Goal: Task Accomplishment & Management: Manage account settings

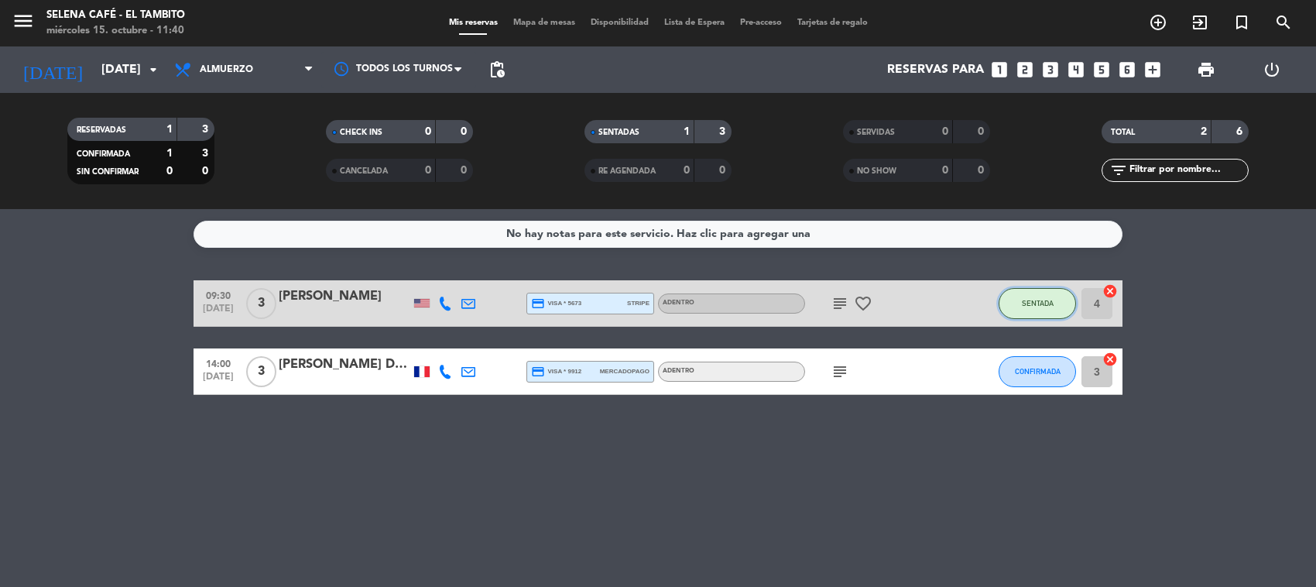
click at [1027, 306] on span "SENTADA" at bounding box center [1038, 303] width 32 height 9
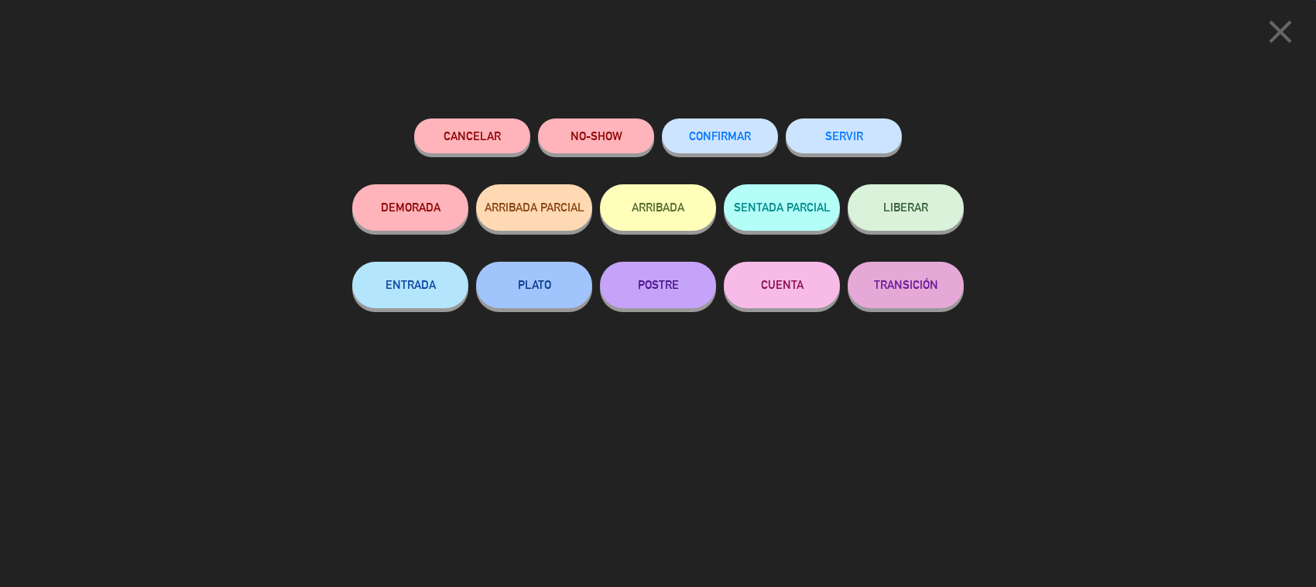
click at [861, 139] on button "SERVIR" at bounding box center [844, 135] width 116 height 35
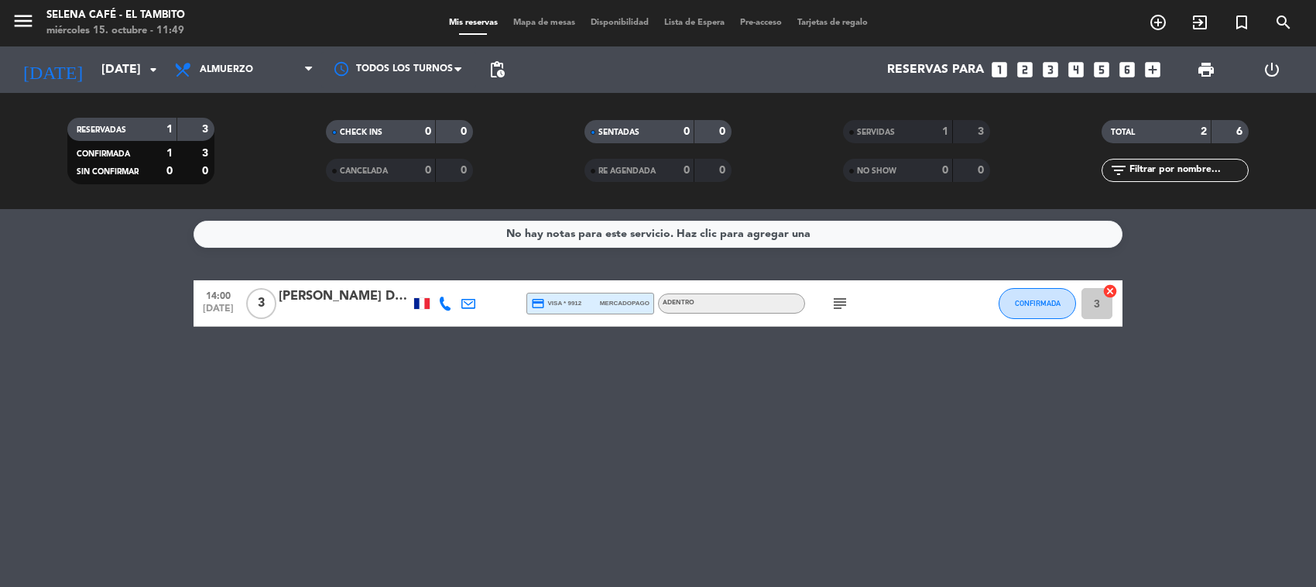
click at [225, 289] on span "14:00" at bounding box center [218, 295] width 39 height 18
click at [311, 294] on div "[PERSON_NAME] DE LAS [PERSON_NAME]" at bounding box center [345, 296] width 132 height 20
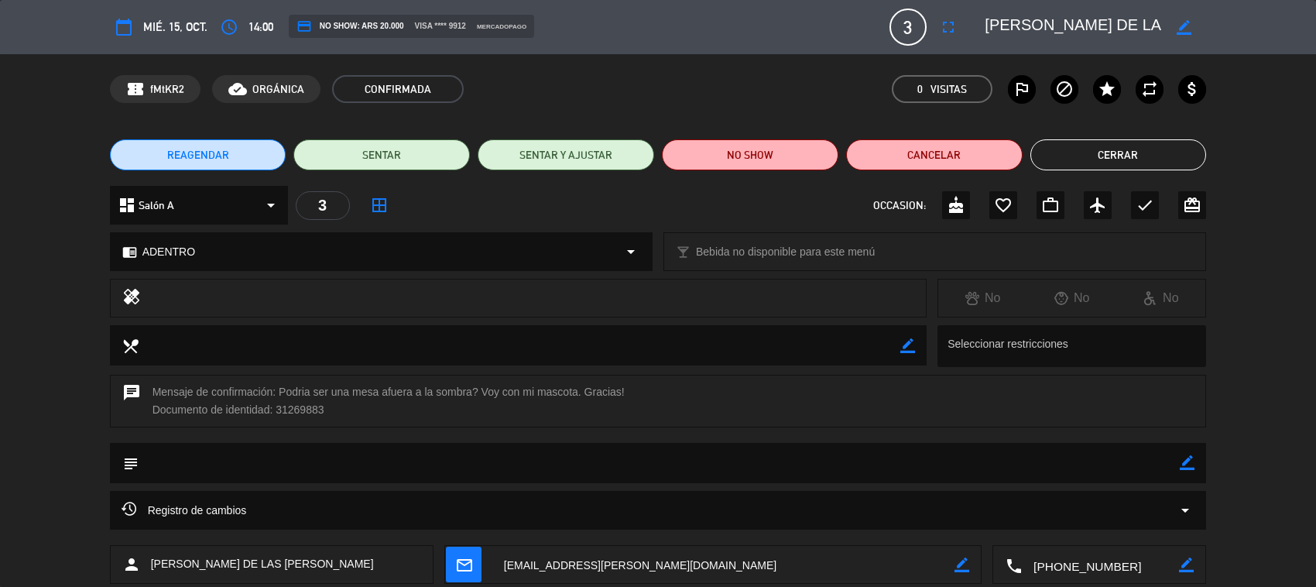
click at [1182, 24] on icon "border_color" at bounding box center [1184, 27] width 15 height 15
click at [1182, 24] on icon at bounding box center [1184, 27] width 15 height 15
click at [230, 27] on icon "access_time" at bounding box center [229, 27] width 19 height 19
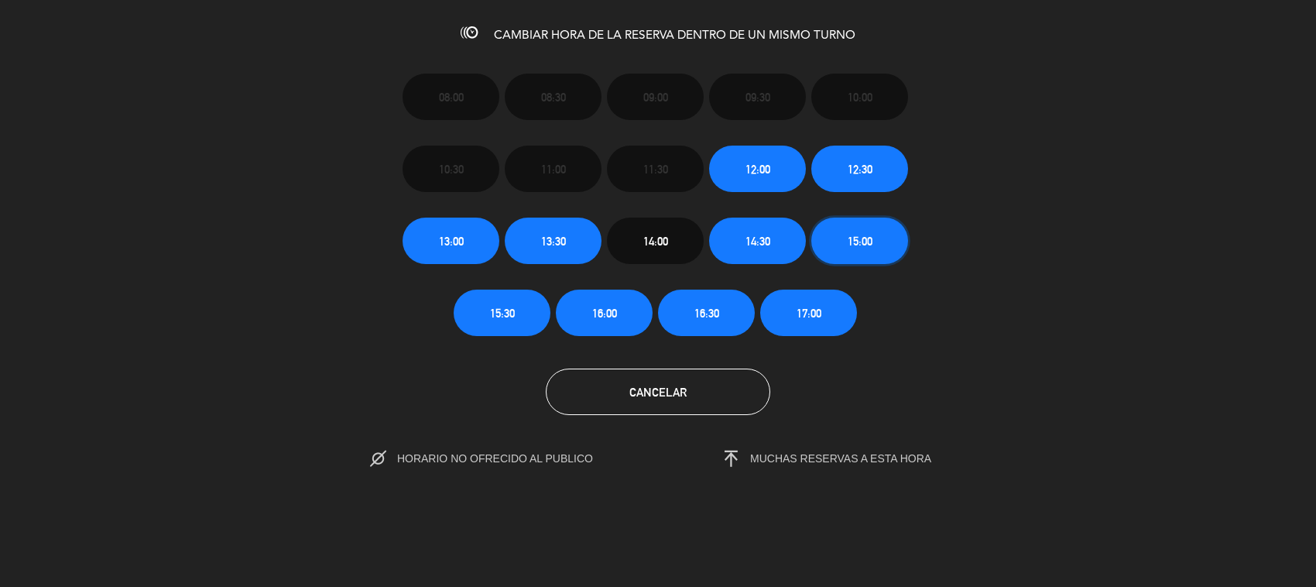
click at [864, 242] on span "15:00" at bounding box center [860, 241] width 25 height 18
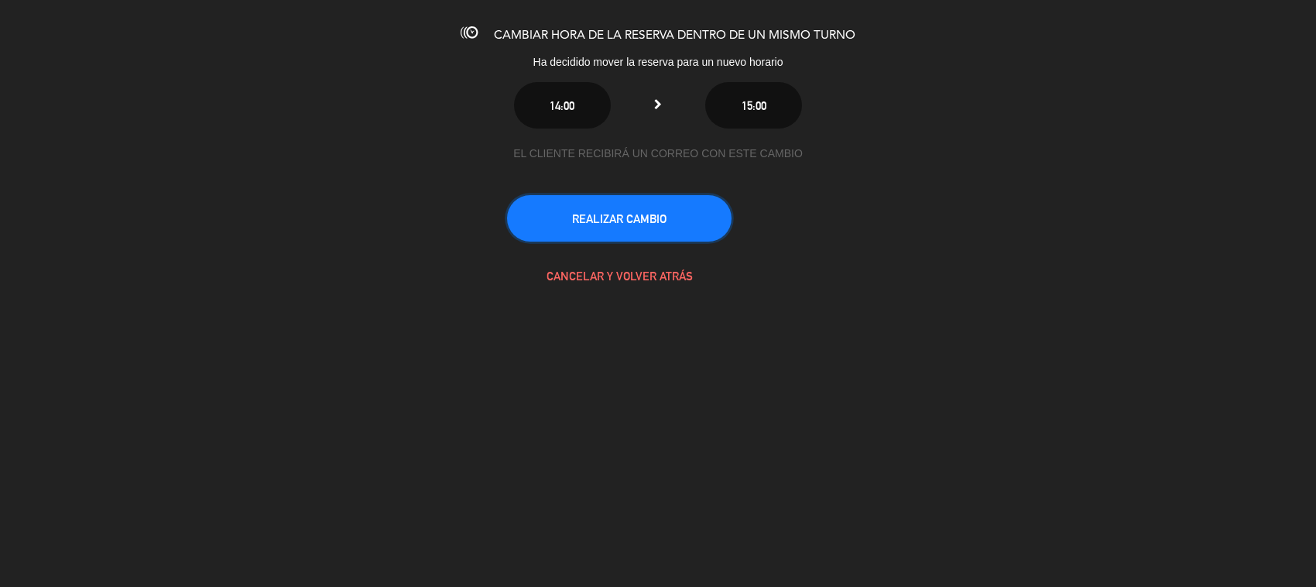
click at [677, 225] on button "REALIZAR CAMBIO" at bounding box center [619, 218] width 225 height 46
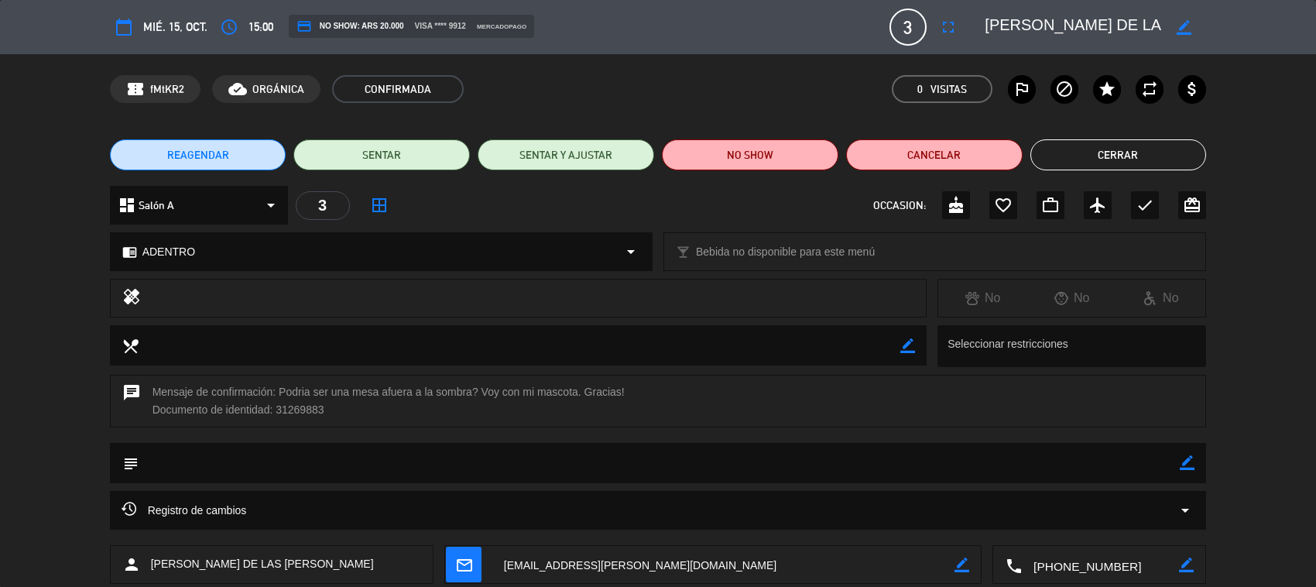
click at [1121, 152] on button "Cerrar" at bounding box center [1118, 154] width 177 height 31
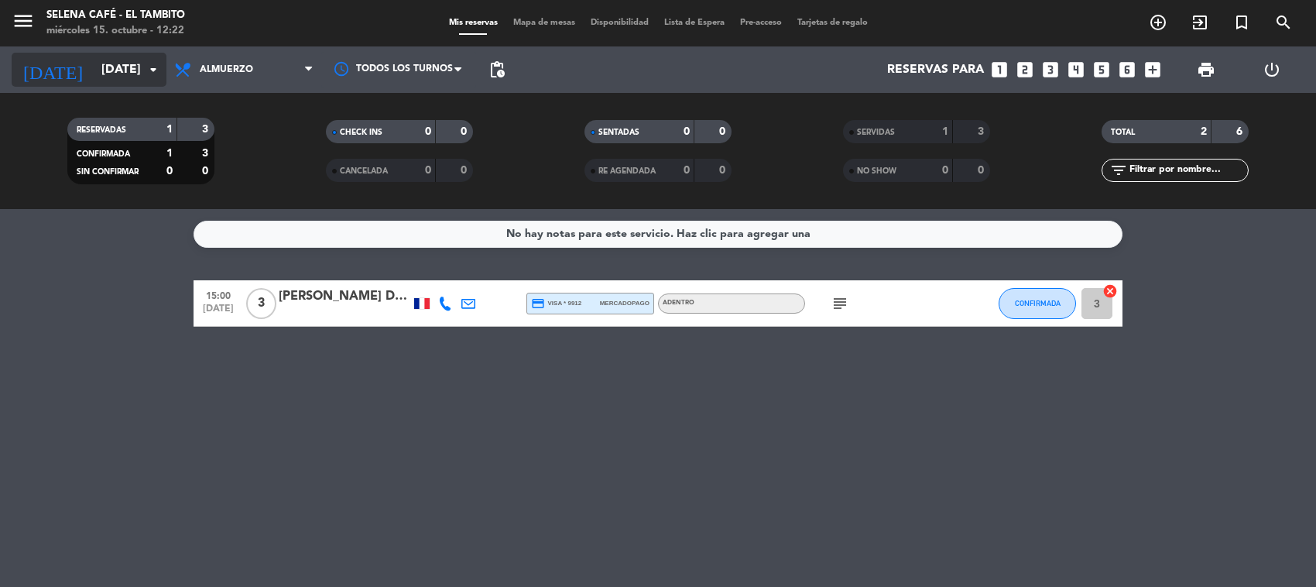
click at [147, 67] on icon "arrow_drop_down" at bounding box center [153, 69] width 19 height 19
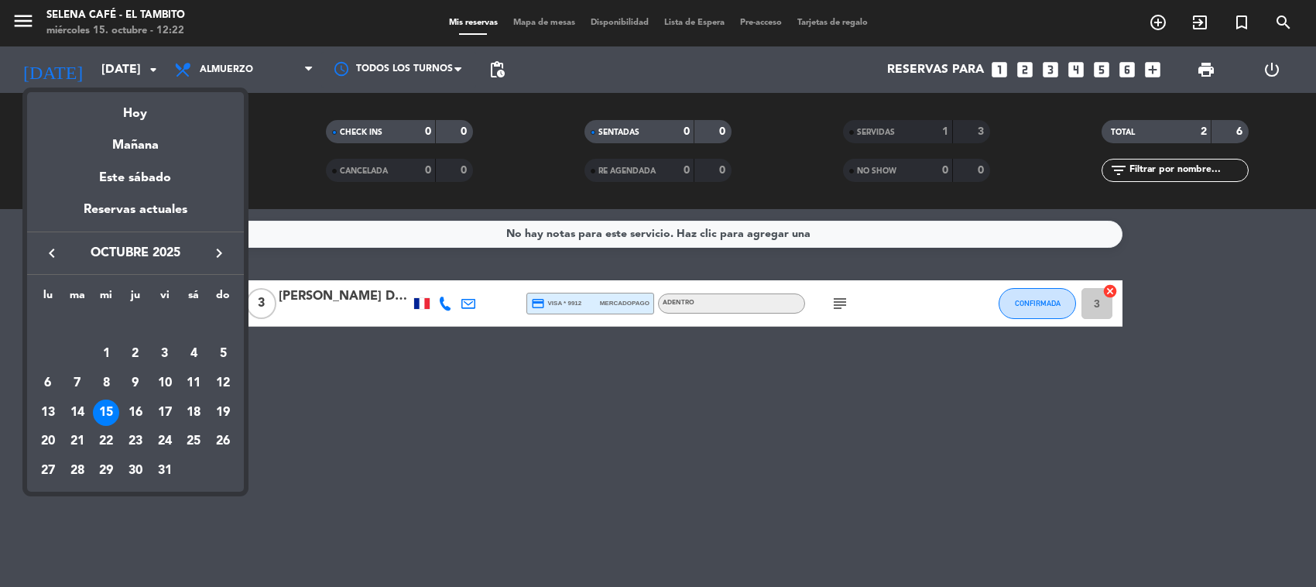
click at [221, 249] on icon "keyboard_arrow_right" at bounding box center [219, 253] width 19 height 19
click at [130, 379] on div "13" at bounding box center [135, 383] width 26 height 26
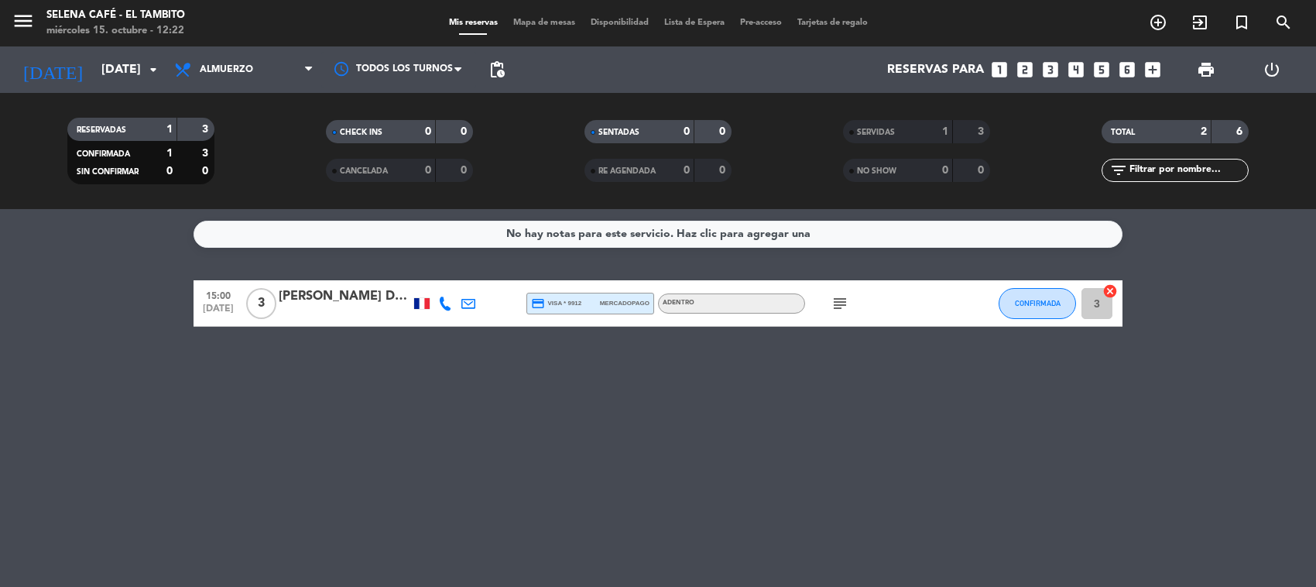
type input "[DEMOGRAPHIC_DATA][DATE]"
click at [375, 296] on div "[PERSON_NAME] (Seña de 70k 10 pax)" at bounding box center [345, 296] width 132 height 20
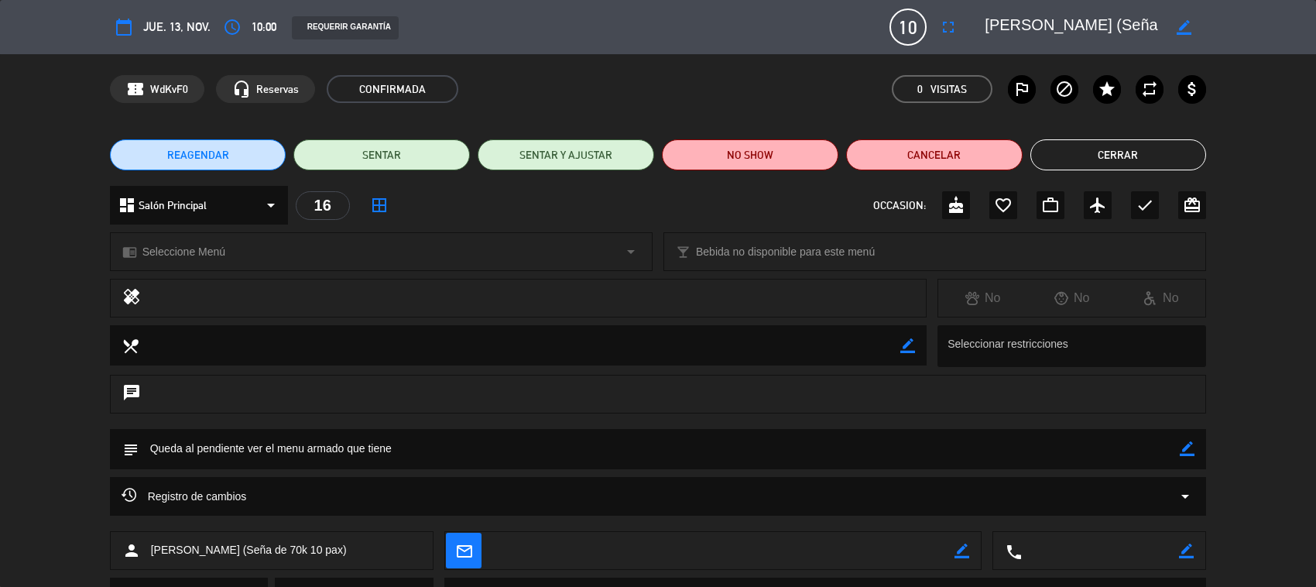
scroll to position [75, 0]
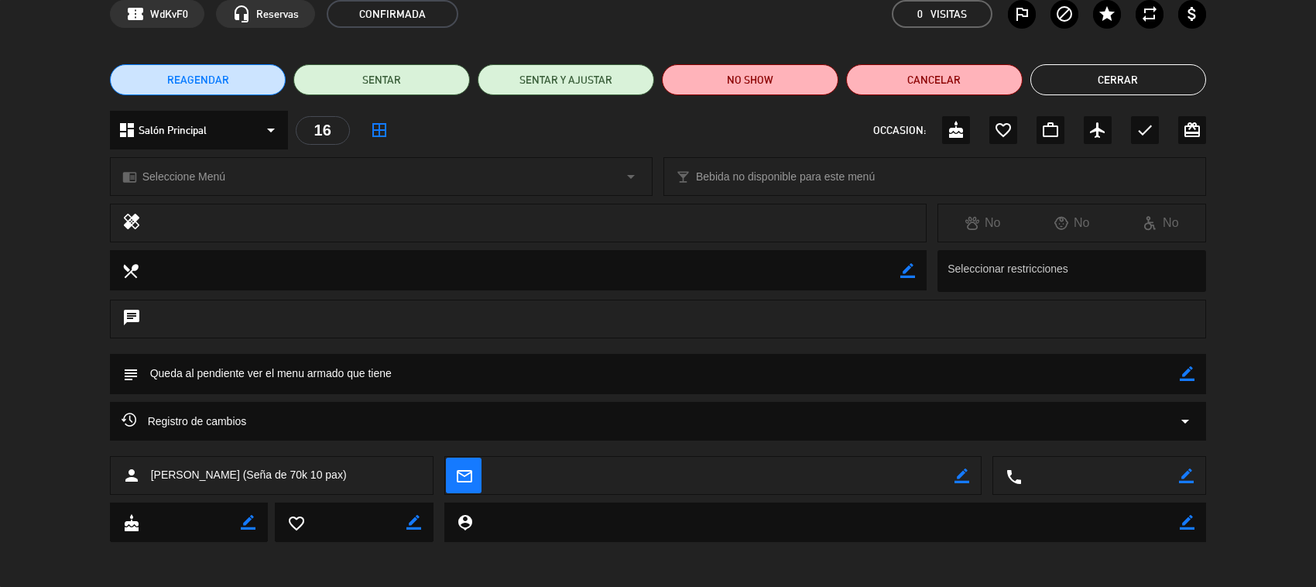
drag, startPoint x: 629, startPoint y: 350, endPoint x: 571, endPoint y: 296, distance: 79.5
click at [571, 296] on div "local_dining border_color Seleccionar restricciones" at bounding box center [658, 275] width 1316 height 50
click at [1190, 373] on icon "border_color" at bounding box center [1187, 373] width 15 height 15
type textarea "Q"
click at [306, 375] on textarea at bounding box center [660, 373] width 1042 height 39
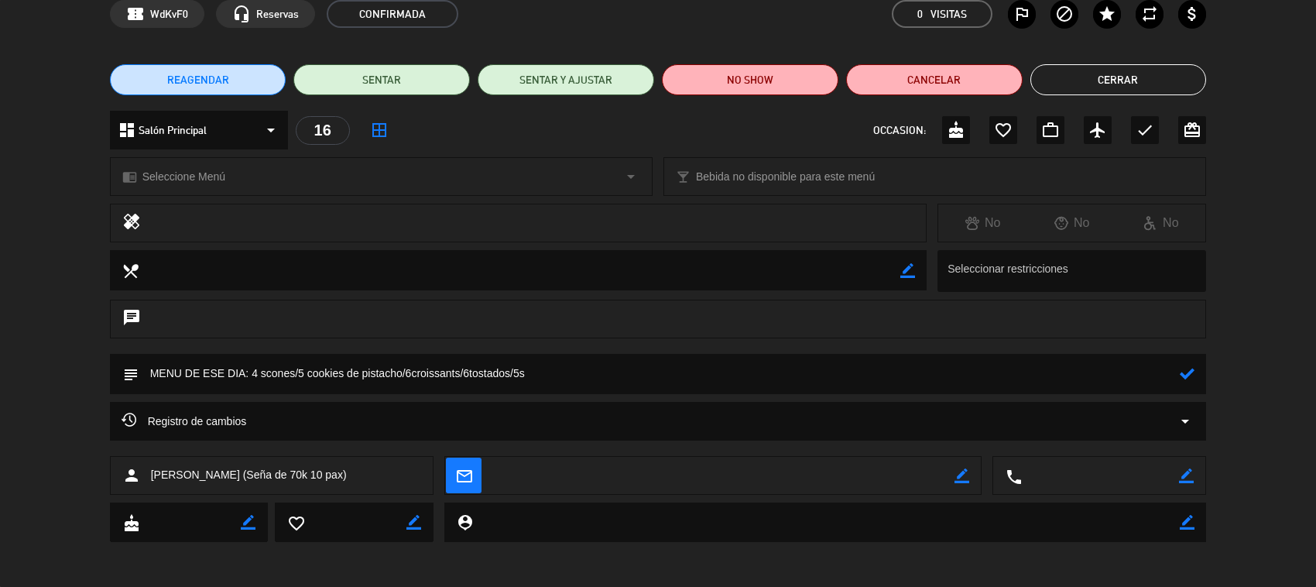
click at [411, 375] on textarea at bounding box center [660, 373] width 1042 height 39
click at [471, 374] on textarea at bounding box center [660, 373] width 1042 height 39
click at [528, 369] on textarea at bounding box center [660, 373] width 1042 height 39
click at [605, 368] on textarea at bounding box center [660, 373] width 1042 height 39
click at [648, 369] on textarea at bounding box center [660, 373] width 1042 height 39
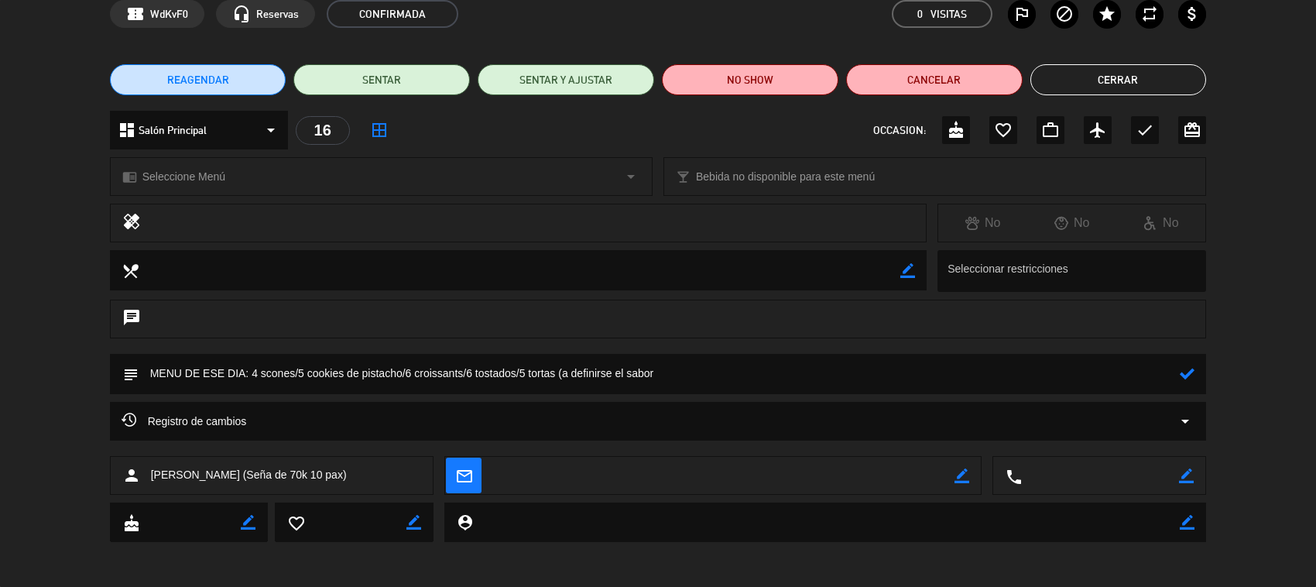
click at [663, 378] on textarea at bounding box center [660, 373] width 1042 height 39
type textarea "MENU DE ESE DIA: 4 scones/5 cookies de pistacho/6 croissants/6 tostados/5 torta…"
click at [1186, 376] on icon at bounding box center [1187, 373] width 15 height 15
click at [1123, 83] on button "Cerrar" at bounding box center [1118, 79] width 177 height 31
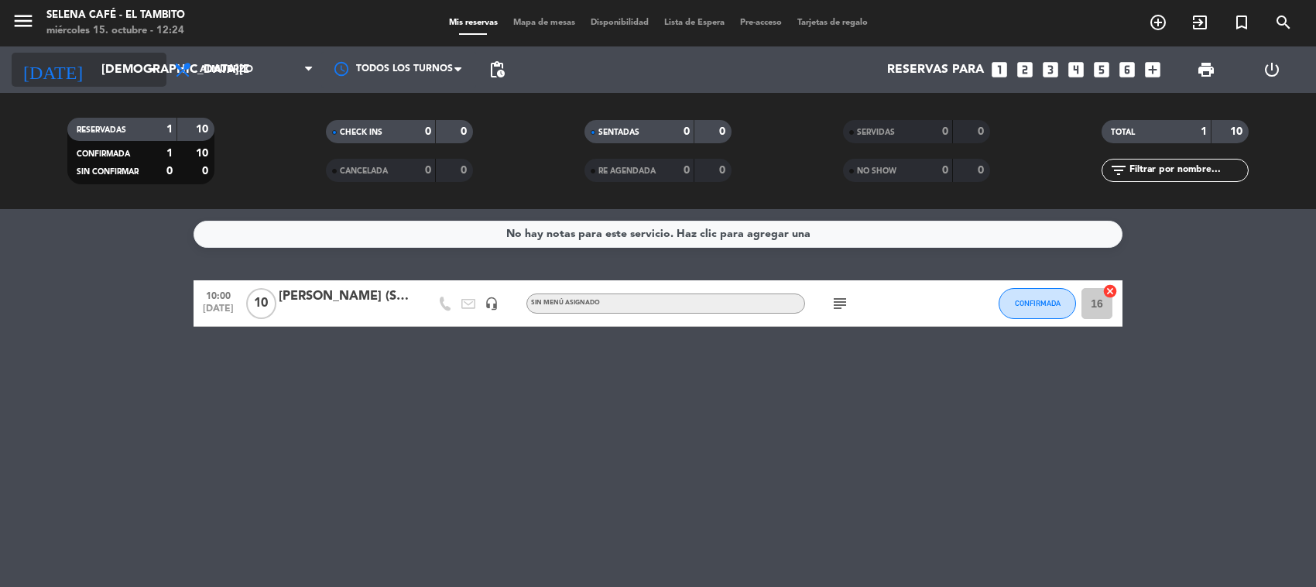
click at [94, 66] on input "[DEMOGRAPHIC_DATA][DATE]" at bounding box center [175, 70] width 163 height 30
